Goal: Check status

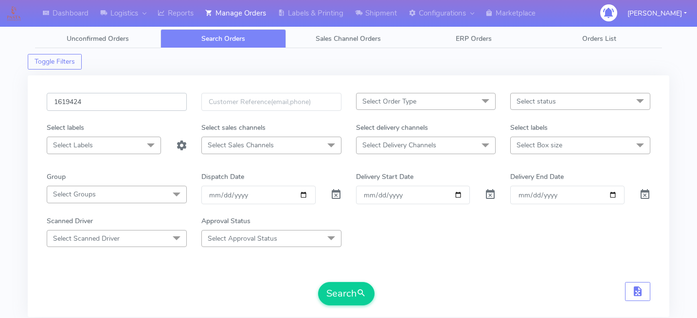
click at [120, 98] on input "1619424" at bounding box center [117, 102] width 140 height 18
paste input "1624487"
type input "1624487"
click at [339, 294] on button "Search" at bounding box center [346, 293] width 56 height 23
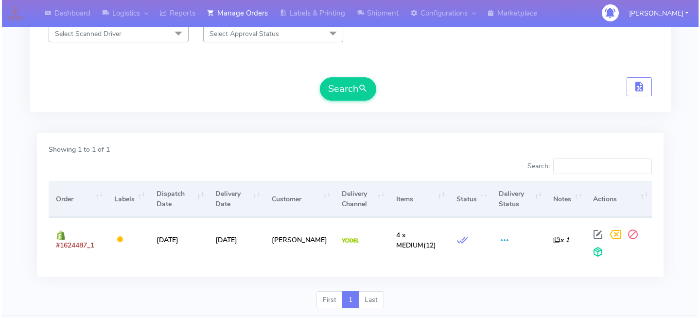
scroll to position [232, 0]
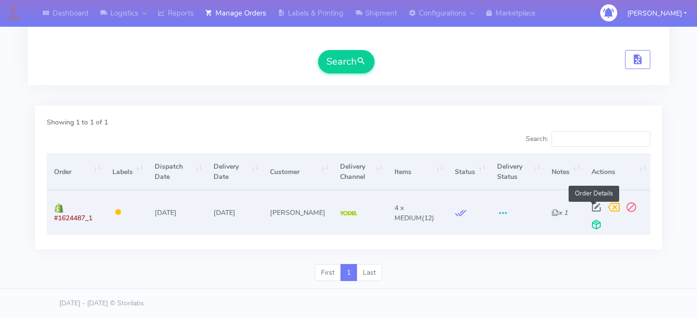
click at [595, 205] on span at bounding box center [595, 209] width 17 height 9
select select "5"
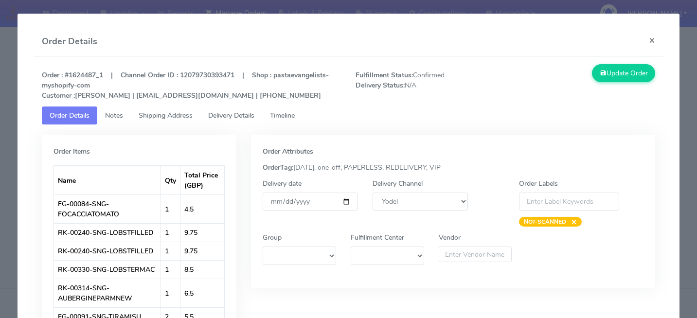
click at [236, 112] on span "Delivery Details" at bounding box center [231, 115] width 46 height 9
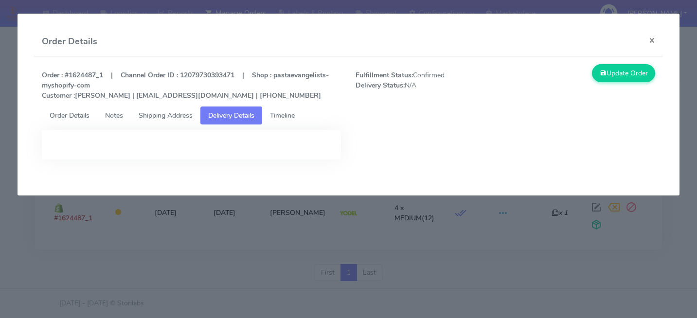
click at [302, 110] on link "Timeline" at bounding box center [282, 115] width 40 height 18
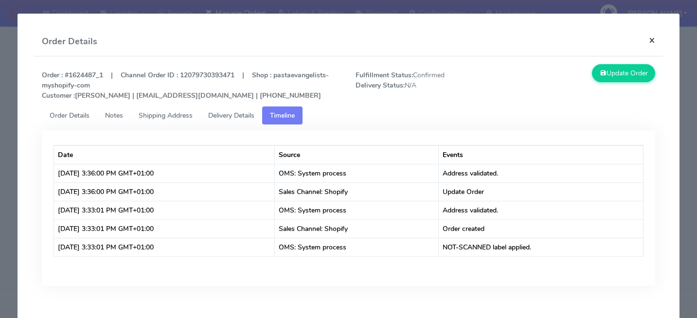
click at [657, 43] on button "×" at bounding box center [652, 40] width 22 height 26
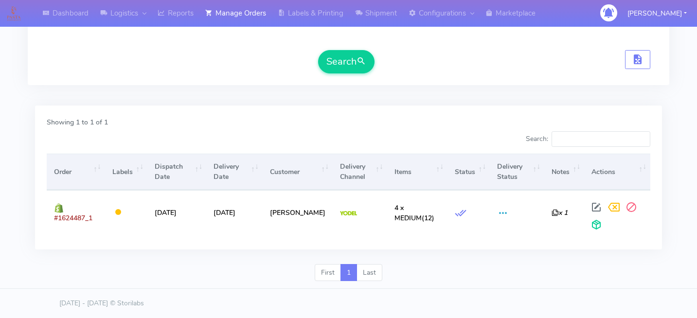
click at [422, 132] on div "Search:" at bounding box center [503, 140] width 295 height 19
